Goal: Find specific page/section: Find specific page/section

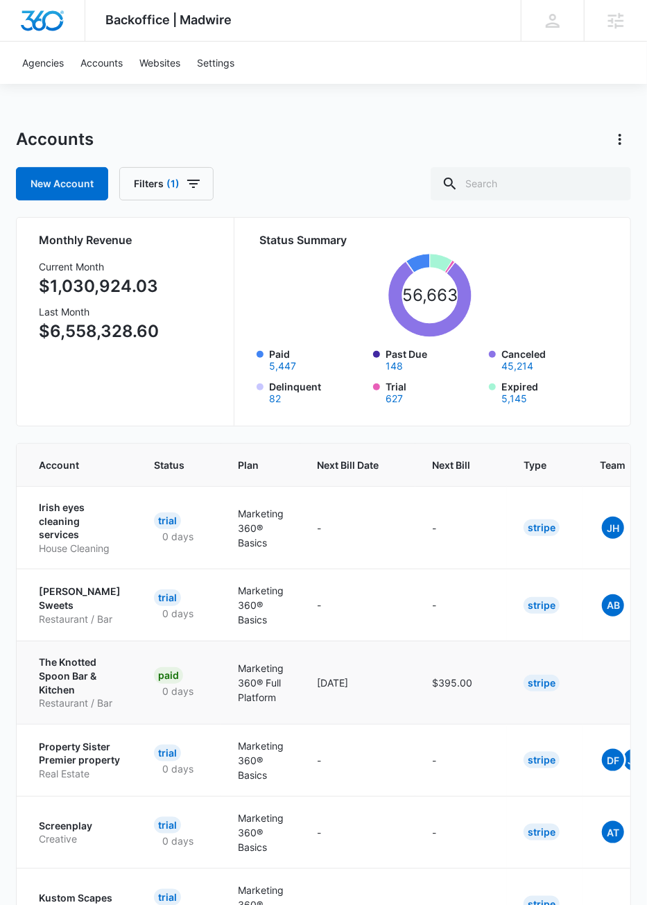
click at [78, 666] on p "The Knotted Spoon Bar & Kitchen" at bounding box center [80, 675] width 82 height 41
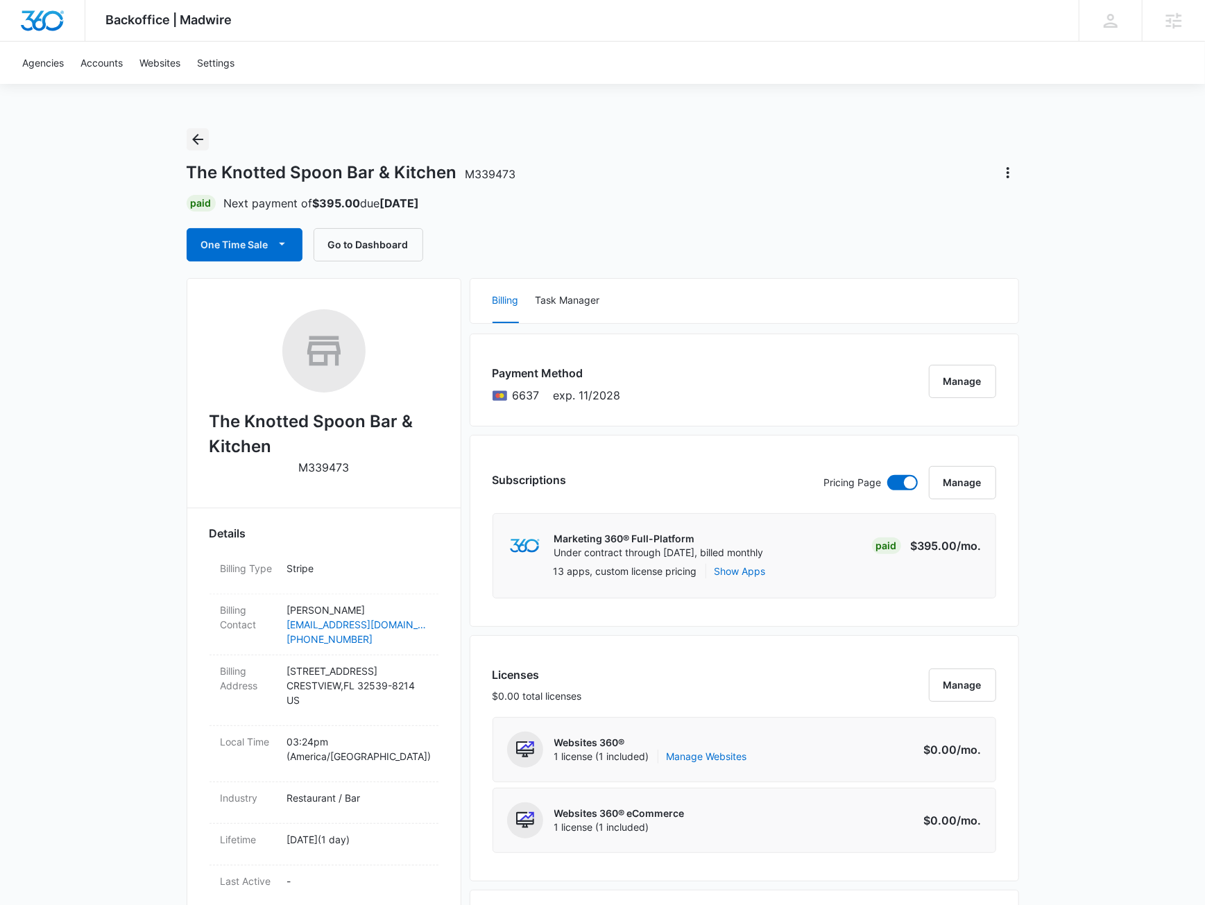
click at [200, 146] on icon "Back" at bounding box center [197, 139] width 17 height 17
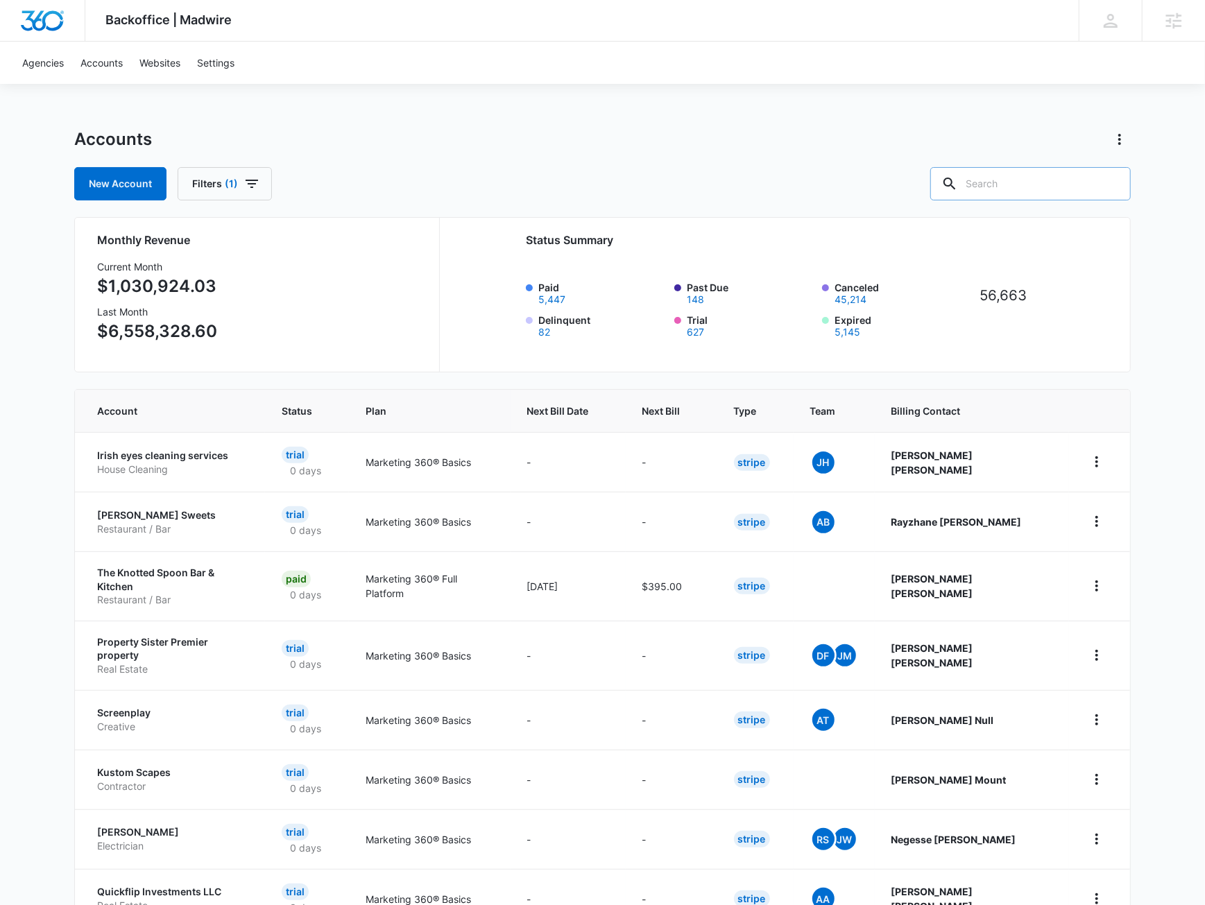
click at [646, 182] on input "text" at bounding box center [1030, 183] width 200 height 33
paste input "A1AN46674864443cfa3643b"
type input "A1AN46674864443cfa3643b"
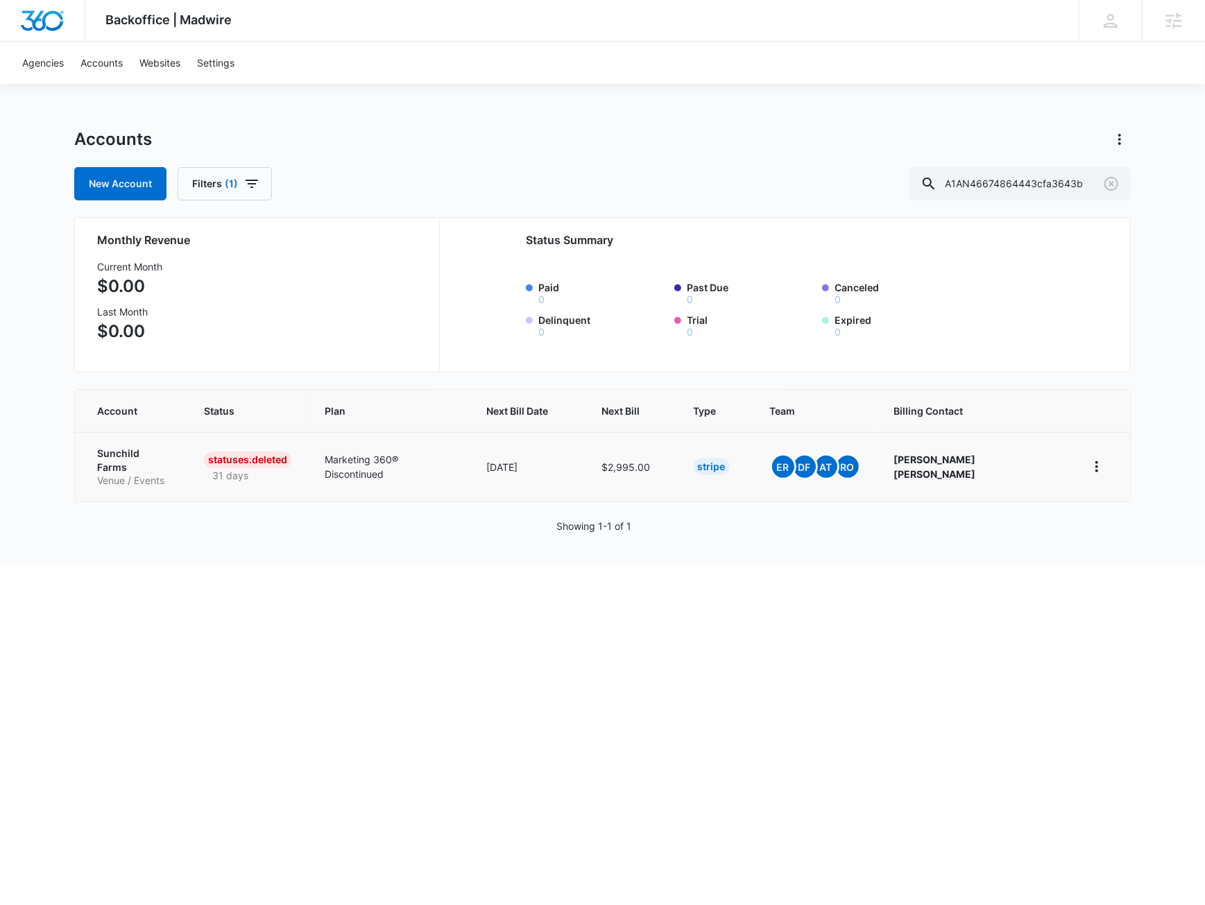
click at [167, 458] on p "Sunchild Farms" at bounding box center [134, 460] width 74 height 27
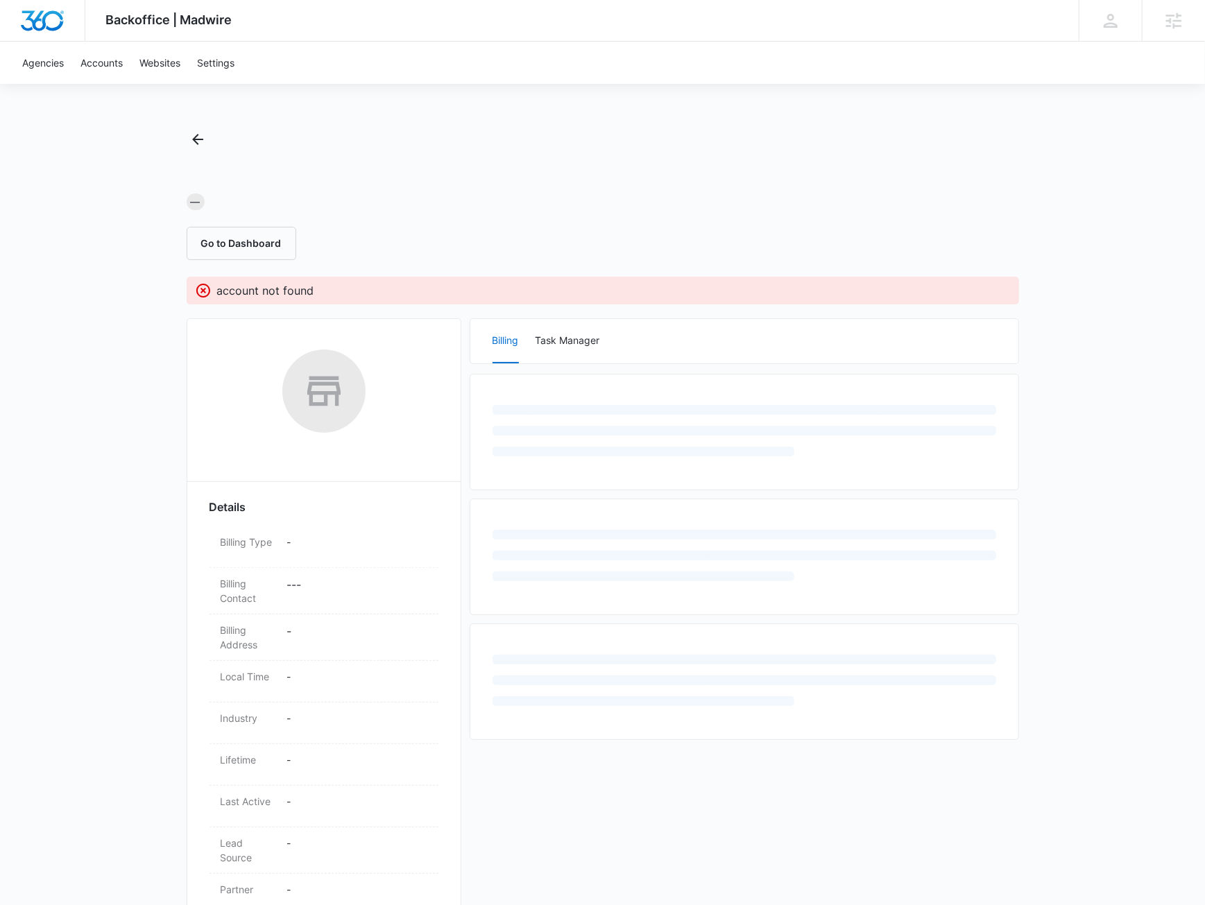
click at [162, 454] on div "Backoffice | Madwire Apps Settings [PERSON_NAME] [PERSON_NAME] [PERSON_NAME][EM…" at bounding box center [602, 516] width 1205 height 1033
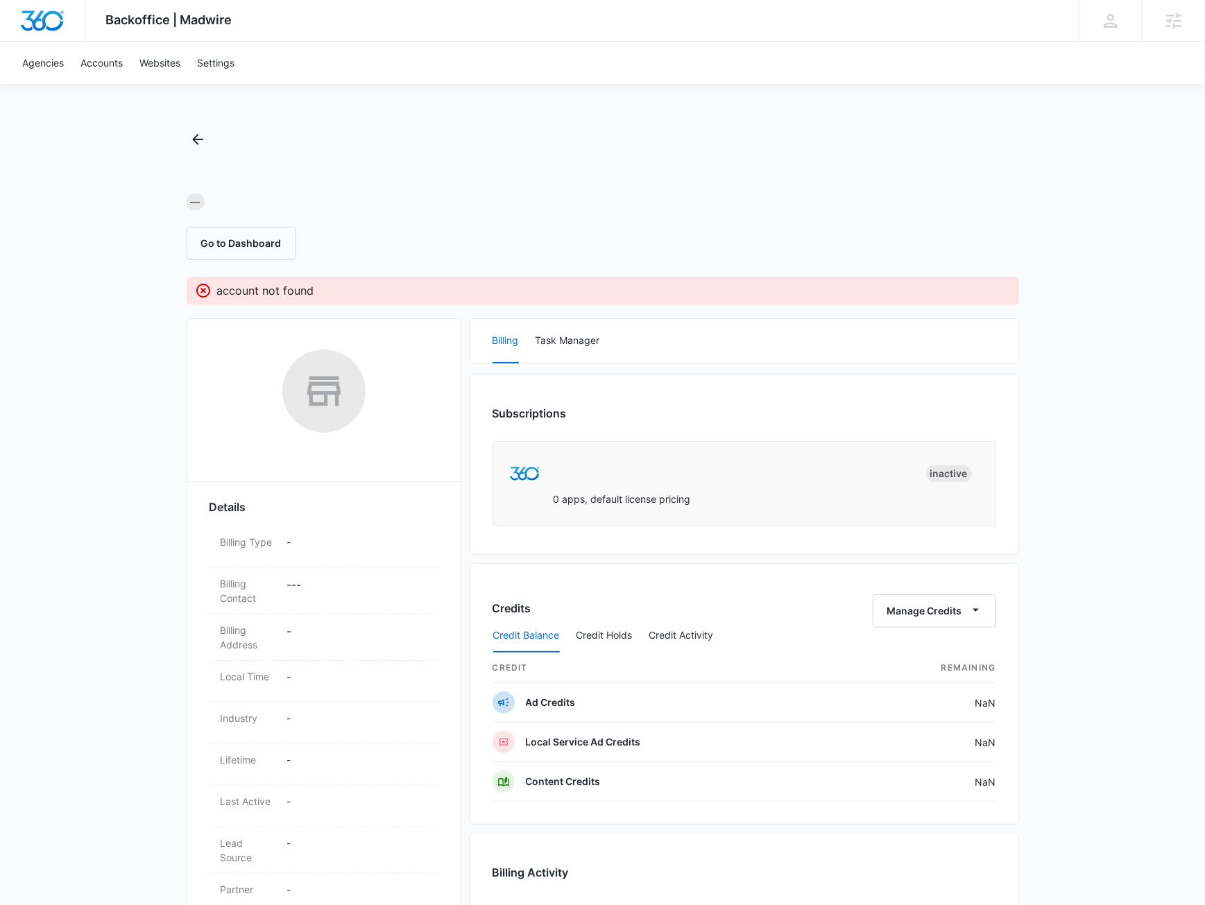
click at [616, 189] on div "— Go to Dashboard" at bounding box center [603, 194] width 832 height 132
